Goal: Information Seeking & Learning: Learn about a topic

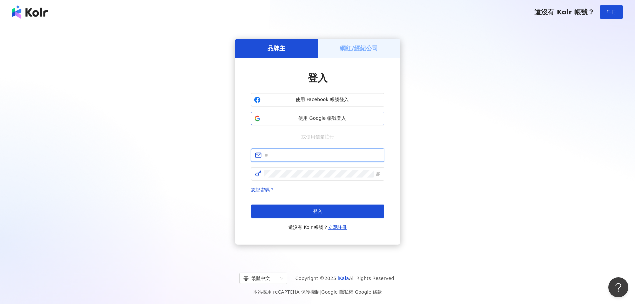
type input "**********"
click at [324, 119] on span "使用 Google 帳號登入" at bounding box center [323, 118] width 118 height 7
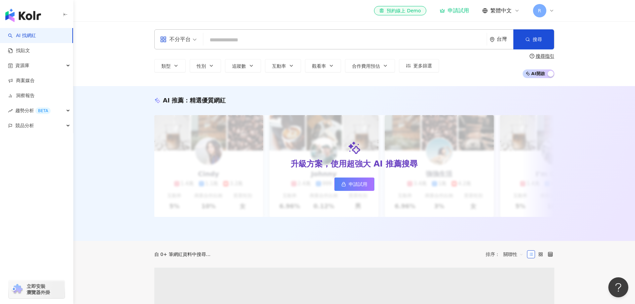
click at [355, 41] on input "search" at bounding box center [345, 40] width 278 height 13
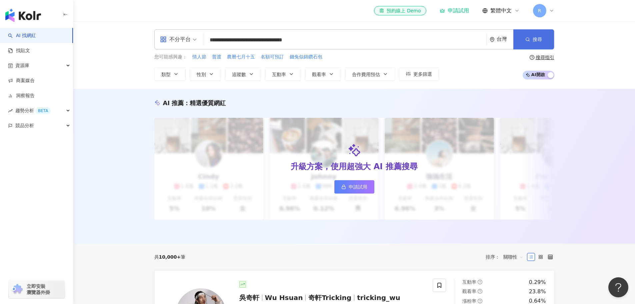
type input "**********"
click at [552, 43] on button "搜尋" at bounding box center [534, 39] width 41 height 20
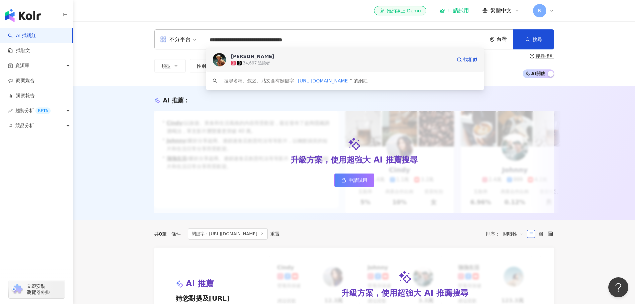
click at [330, 66] on div "34,697 追蹤者" at bounding box center [341, 63] width 221 height 7
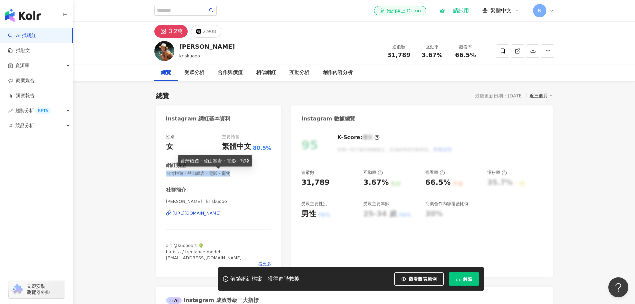
drag, startPoint x: 167, startPoint y: 172, endPoint x: 242, endPoint y: 171, distance: 75.4
click at [242, 171] on span "台灣旅遊 · 登山攀岩 · 電影 · 寵物" at bounding box center [219, 173] width 106 height 6
copy span "台灣旅遊 · 登山攀岩 · 電影 · 寵物"
click at [198, 11] on input "search" at bounding box center [180, 10] width 52 height 11
paste input "**********"
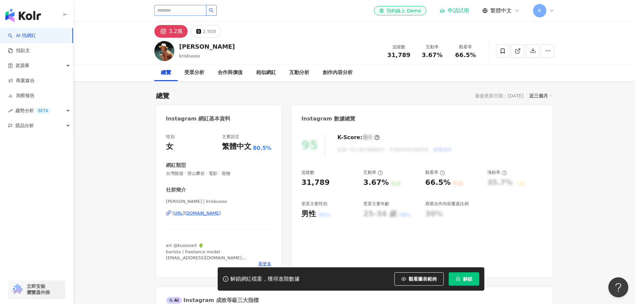
type input "**********"
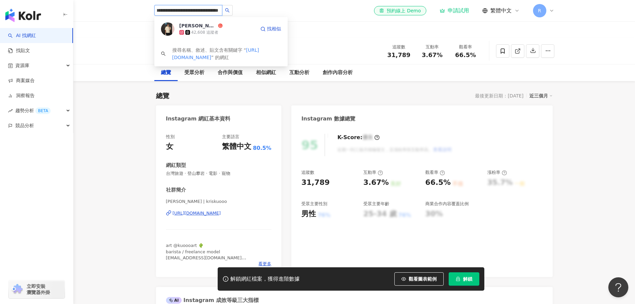
click at [226, 22] on div "Ziv Chen 42,608 追蹤者 找相似" at bounding box center [220, 29] width 133 height 24
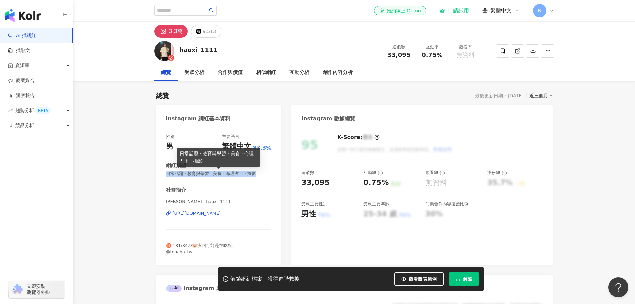
drag, startPoint x: 167, startPoint y: 174, endPoint x: 266, endPoint y: 173, distance: 98.7
click at [266, 173] on span "日常話題 · 教育與學習 · 美食 · 命理占卜 · 攝影" at bounding box center [219, 173] width 106 height 6
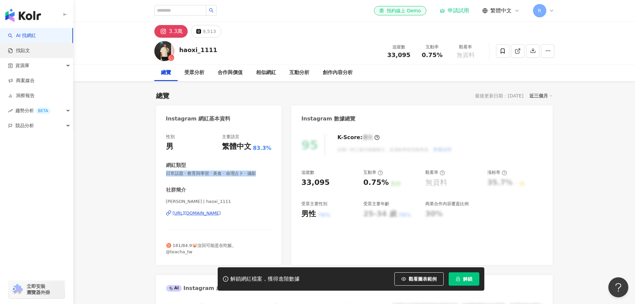
click at [30, 49] on link "找貼文" at bounding box center [19, 50] width 22 height 7
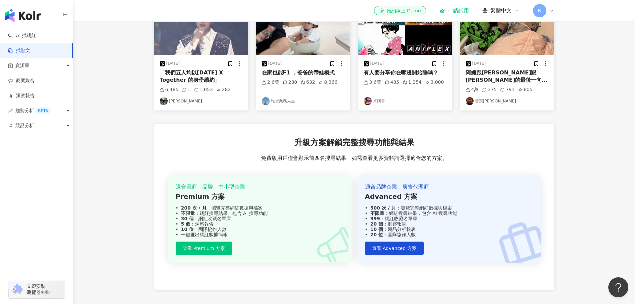
scroll to position [195, 0]
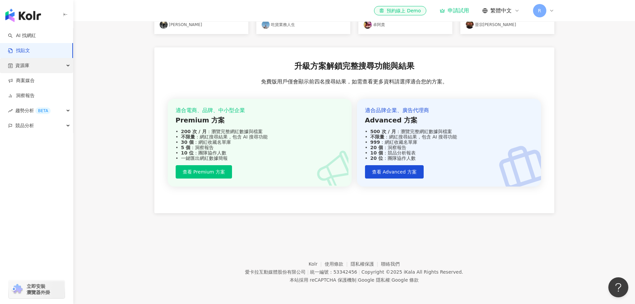
click at [64, 68] on div "資源庫" at bounding box center [36, 65] width 73 height 15
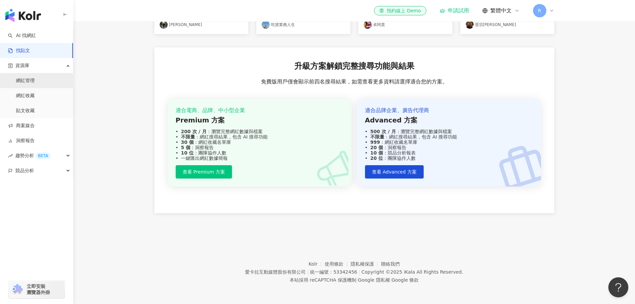
click at [31, 77] on link "網紅管理" at bounding box center [25, 80] width 19 height 7
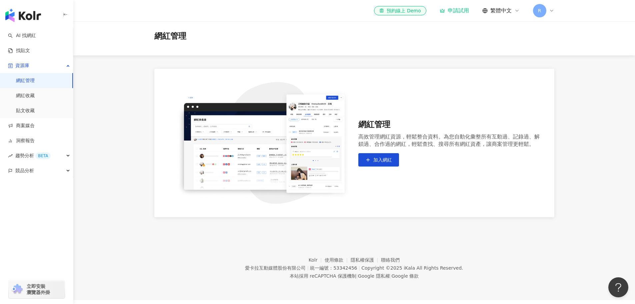
scroll to position [31, 0]
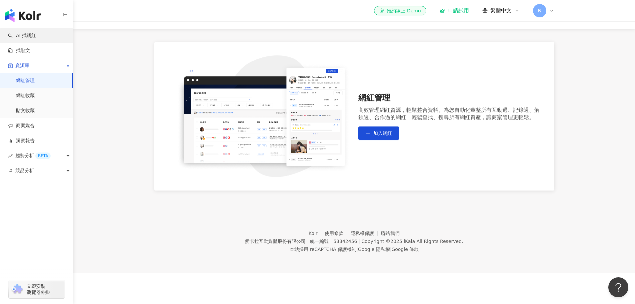
click at [36, 36] on link "AI 找網紅" at bounding box center [22, 35] width 28 height 7
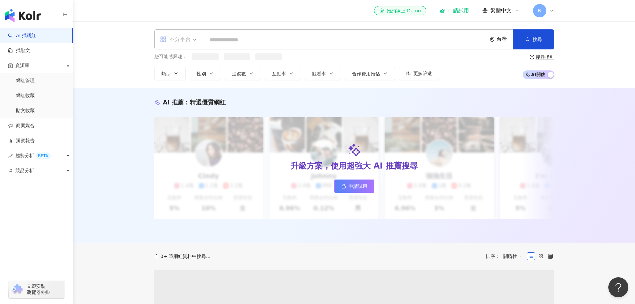
click at [179, 43] on div "不分平台" at bounding box center [175, 39] width 31 height 11
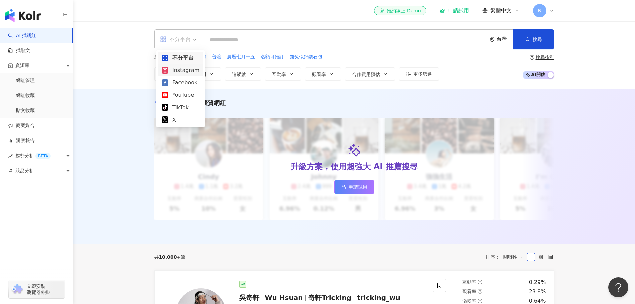
click at [178, 69] on div "Instagram" at bounding box center [181, 70] width 38 height 8
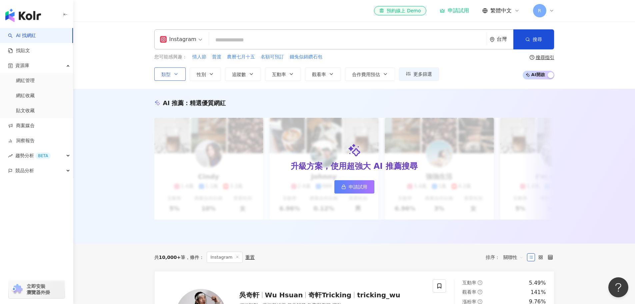
click at [169, 74] on span "類型" at bounding box center [165, 74] width 9 height 5
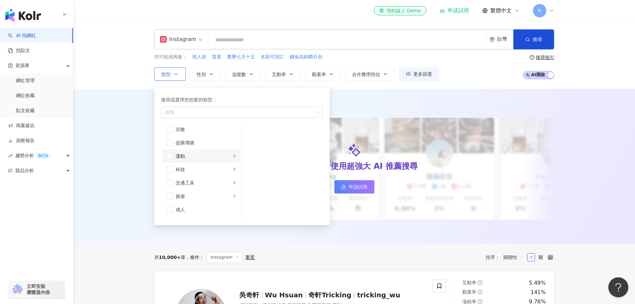
scroll to position [231, 0]
click at [174, 73] on icon "button" at bounding box center [175, 73] width 5 height 5
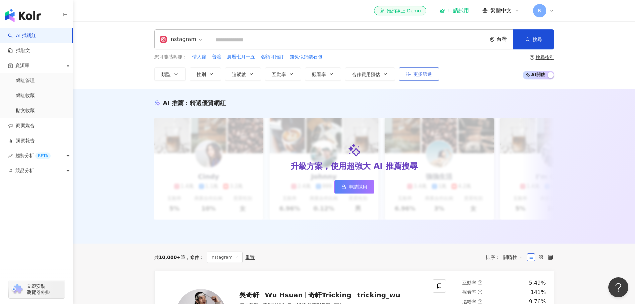
click at [416, 76] on span "更多篩選" at bounding box center [423, 73] width 19 height 5
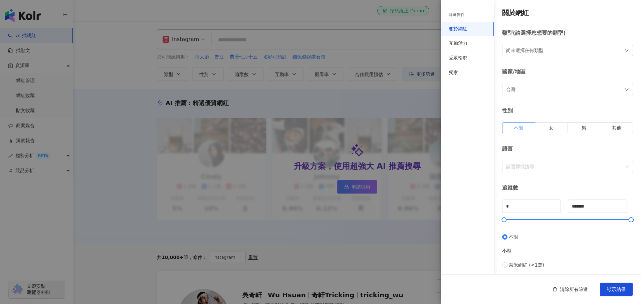
click at [396, 59] on div at bounding box center [320, 152] width 641 height 304
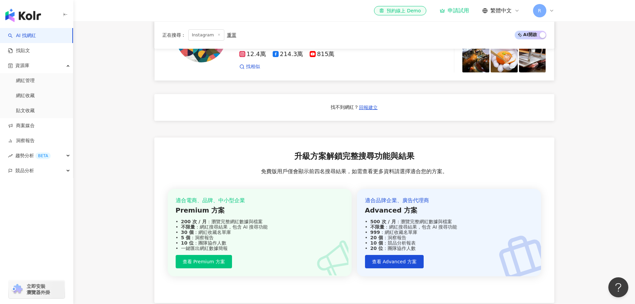
scroll to position [471, 0]
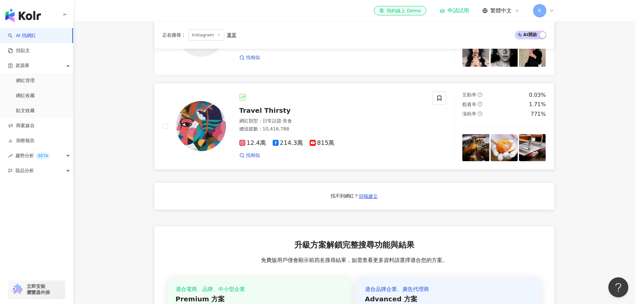
click at [273, 114] on span "Travel Thirsty" at bounding box center [265, 110] width 51 height 8
